Goal: Task Accomplishment & Management: Complete application form

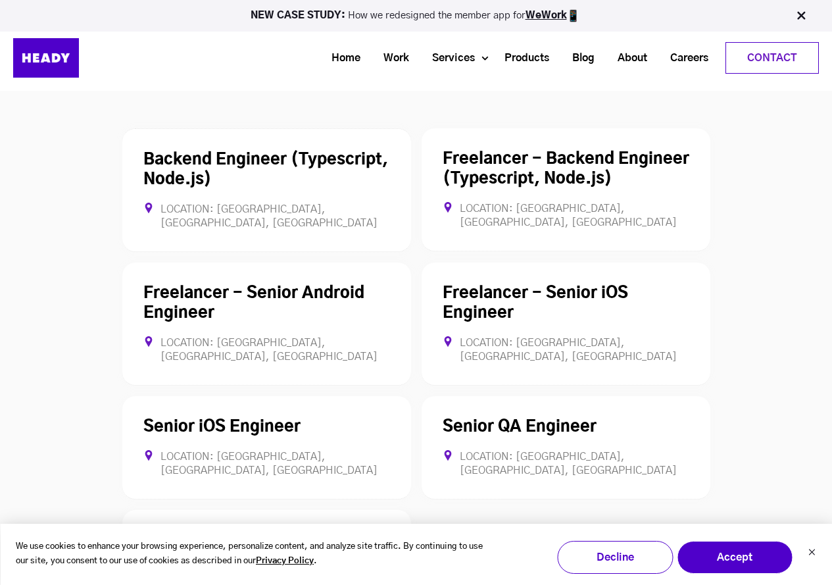
scroll to position [3553, 0]
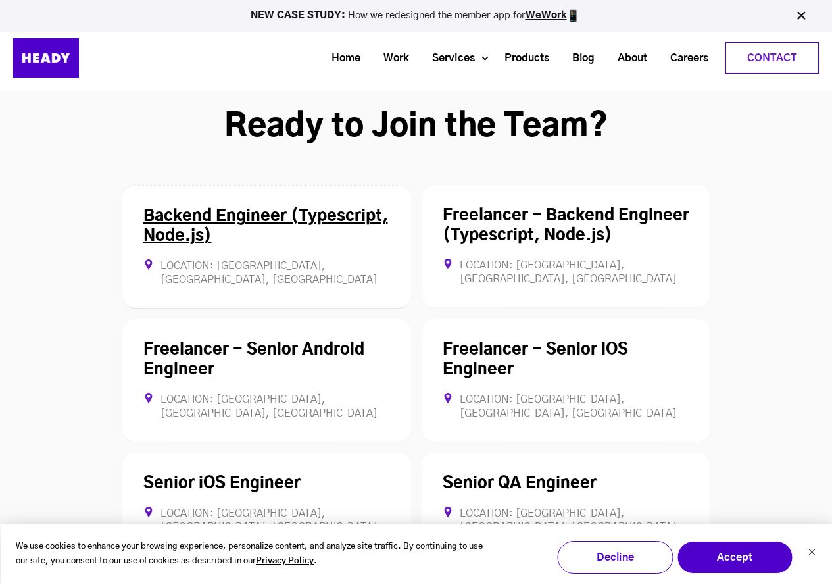
click at [341, 209] on link "Backend Engineer (Typescript, Node.js)" at bounding box center [265, 227] width 245 height 36
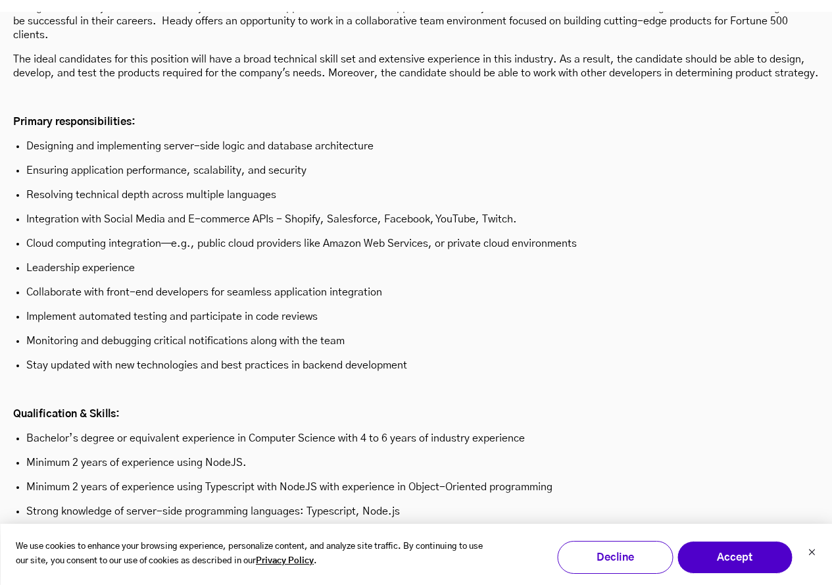
scroll to position [3897, 0]
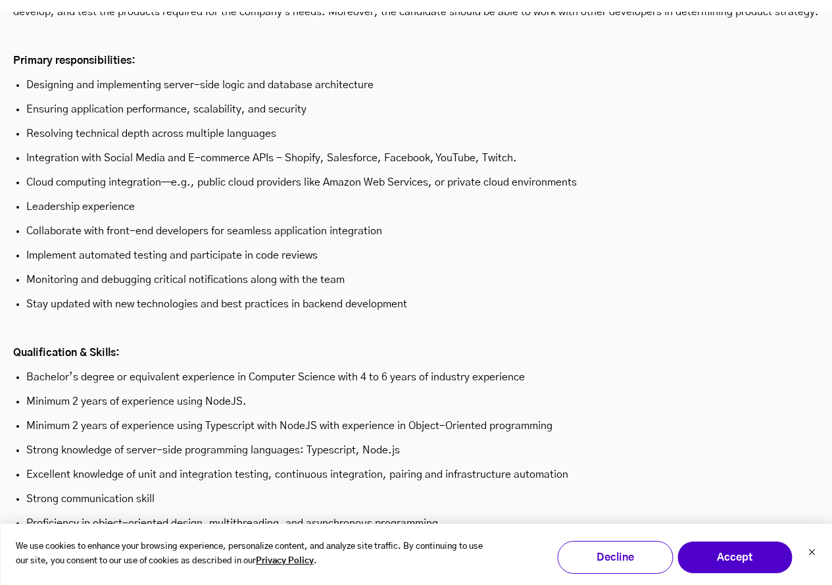
scroll to position [3608, 0]
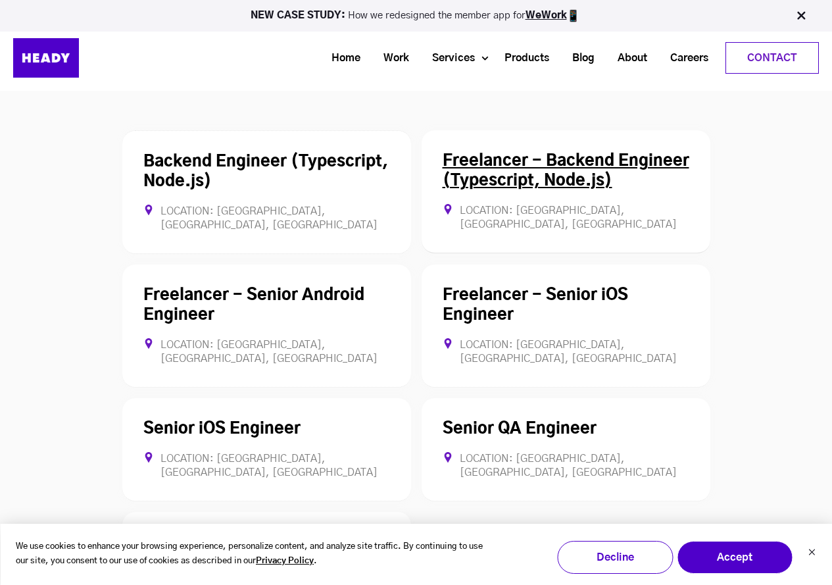
click at [522, 132] on div "Freelancer - Backend Engineer (Typescript, Node.js) Location: [GEOGRAPHIC_DATA]…" at bounding box center [566, 191] width 289 height 123
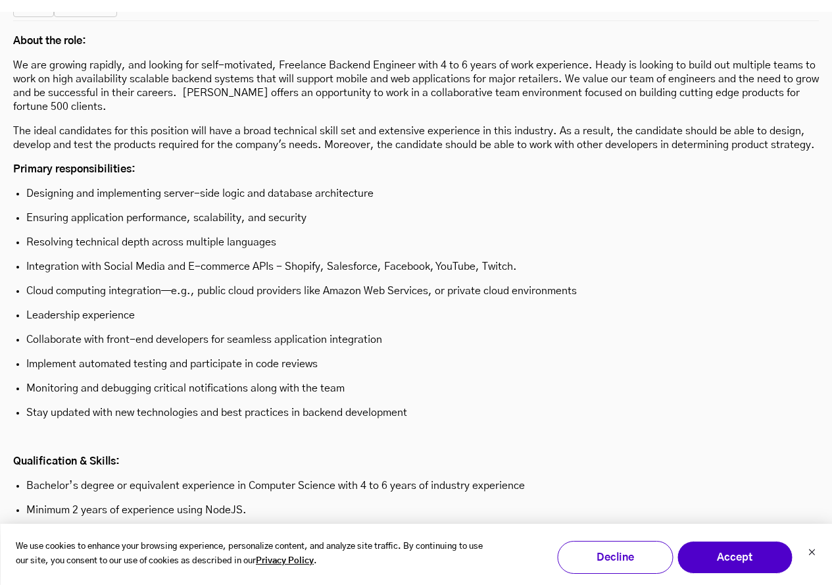
scroll to position [3766, 0]
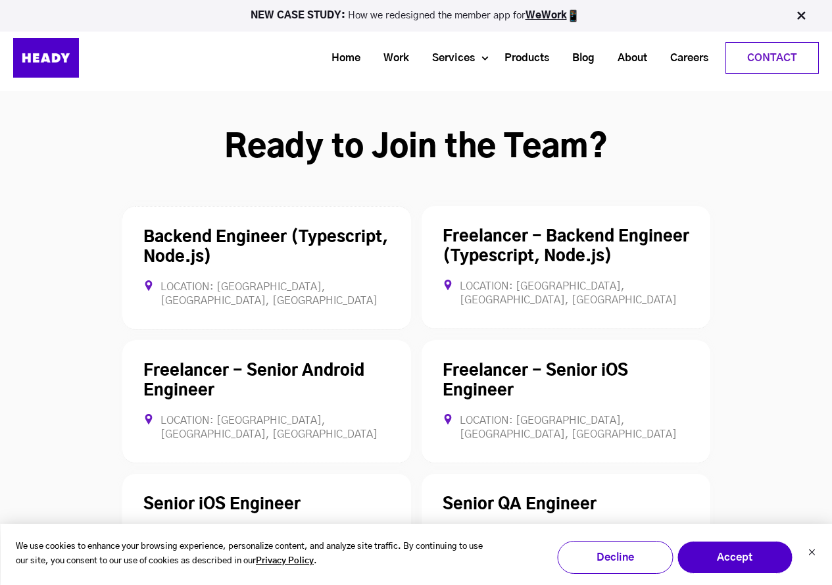
scroll to position [3535, 0]
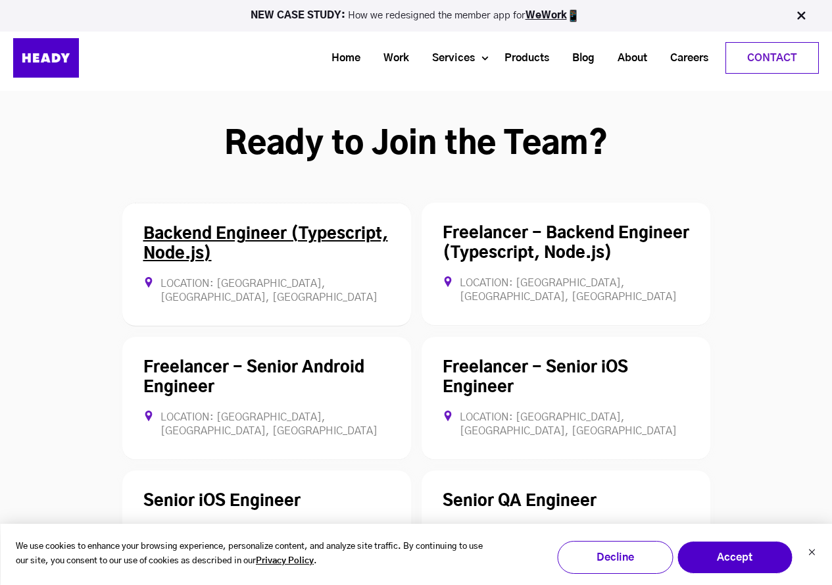
click at [232, 203] on div "Backend Engineer (Typescript, Node.js) Location: [GEOGRAPHIC_DATA], [GEOGRAPHIC…" at bounding box center [266, 265] width 289 height 124
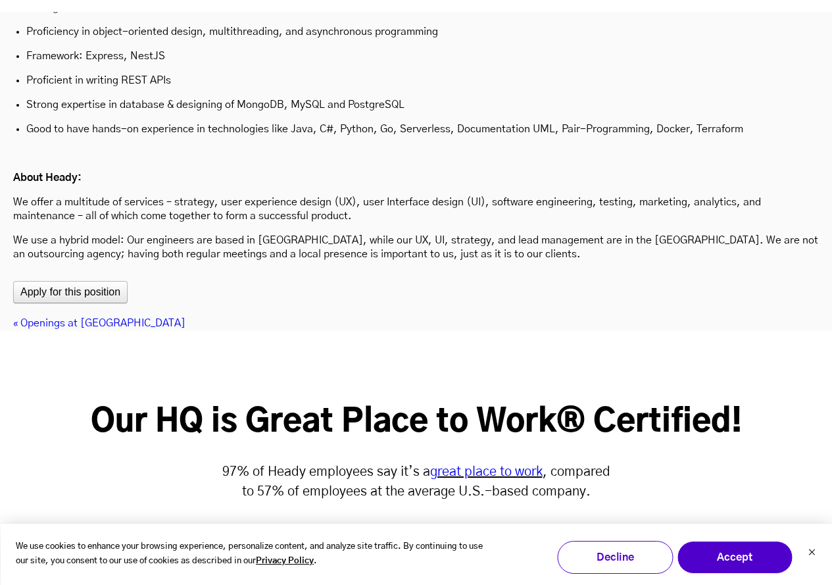
scroll to position [4423, 0]
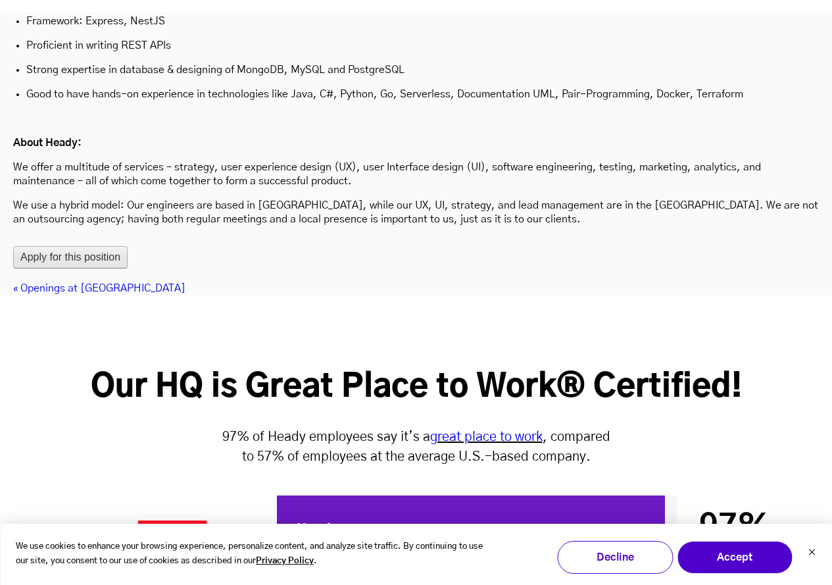
click at [105, 246] on button "Apply for this position" at bounding box center [70, 257] width 114 height 22
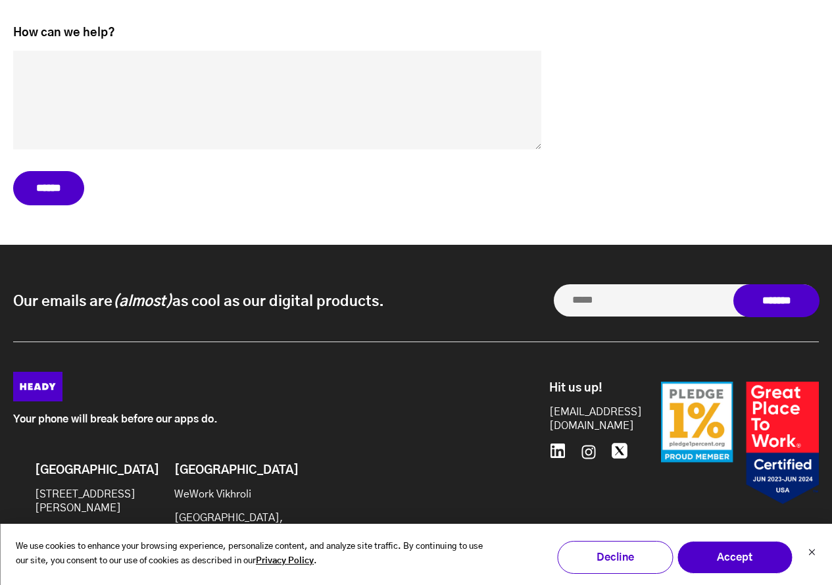
scroll to position [7473, 0]
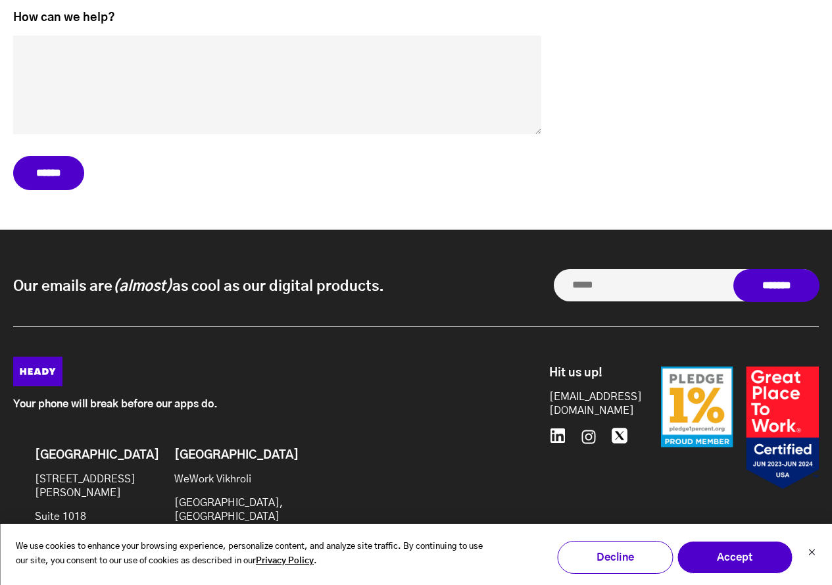
click at [564, 428] on icon at bounding box center [558, 435] width 14 height 14
